Goal: Find contact information: Find contact information

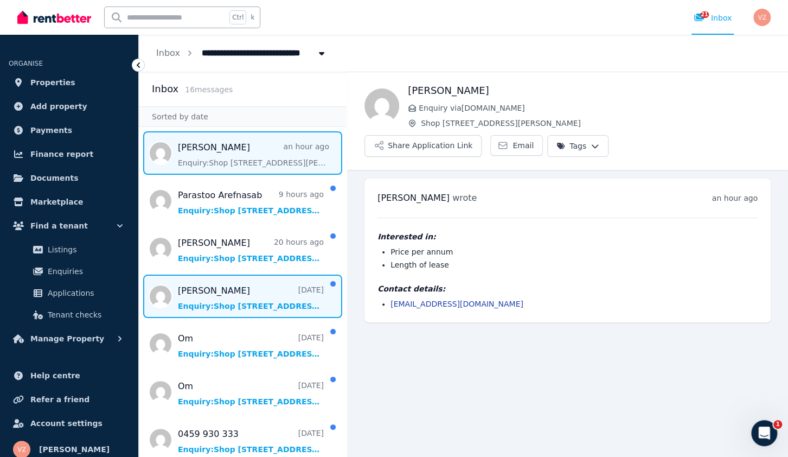
click at [262, 307] on span "Message list" at bounding box center [243, 296] width 208 height 43
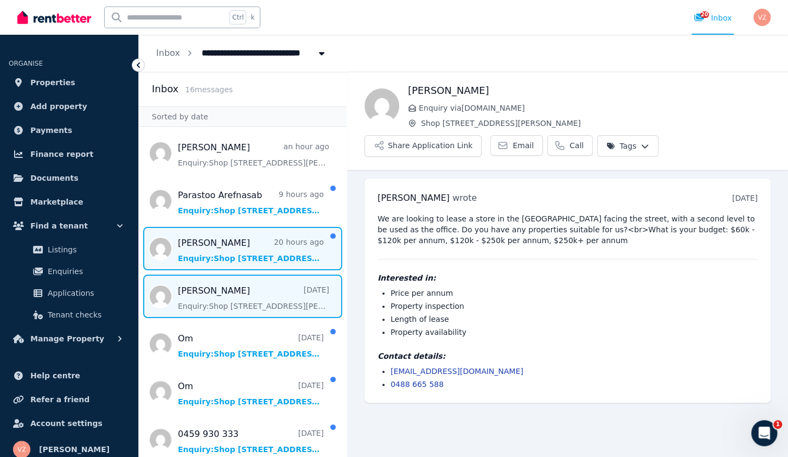
click at [239, 252] on span "Message list" at bounding box center [243, 248] width 208 height 43
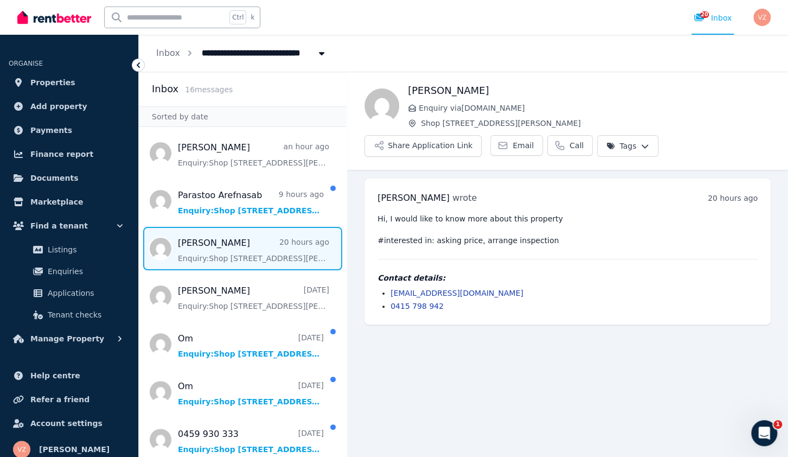
click at [239, 252] on span "Message list" at bounding box center [243, 248] width 208 height 43
drag, startPoint x: 477, startPoint y: 291, endPoint x: 422, endPoint y: 296, distance: 56.1
click at [391, 292] on li "[EMAIL_ADDRESS][DOMAIN_NAME]" at bounding box center [574, 293] width 367 height 11
copy link "[EMAIL_ADDRESS][DOMAIN_NAME]"
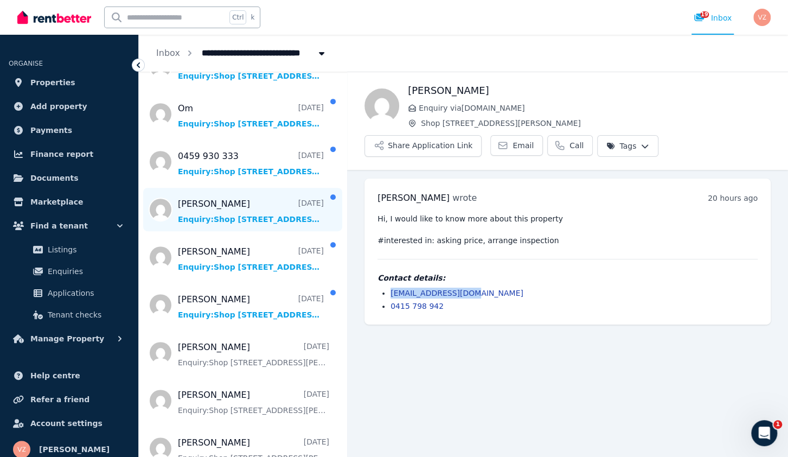
scroll to position [438, 0]
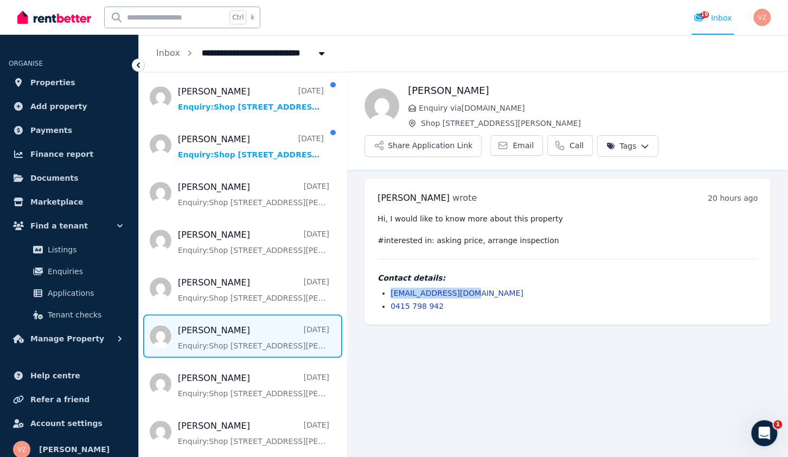
click at [288, 335] on span "Message list" at bounding box center [243, 335] width 208 height 43
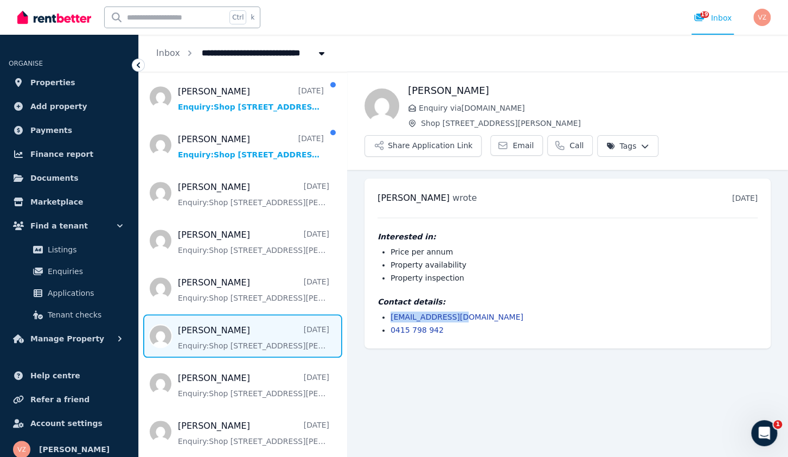
drag, startPoint x: 469, startPoint y: 314, endPoint x: 390, endPoint y: 321, distance: 79.5
click at [391, 321] on li "[EMAIL_ADDRESS][DOMAIN_NAME]" at bounding box center [574, 316] width 367 height 11
copy link "[EMAIL_ADDRESS][DOMAIN_NAME]"
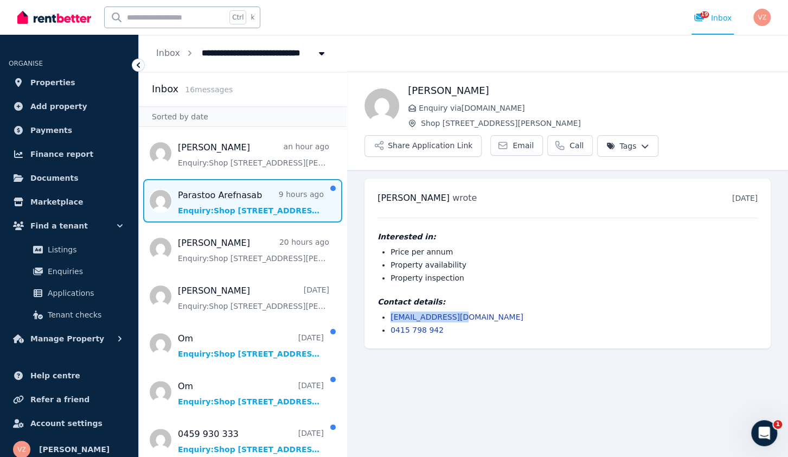
click at [271, 207] on span "Message list" at bounding box center [243, 200] width 208 height 43
